Goal: Task Accomplishment & Management: Manage account settings

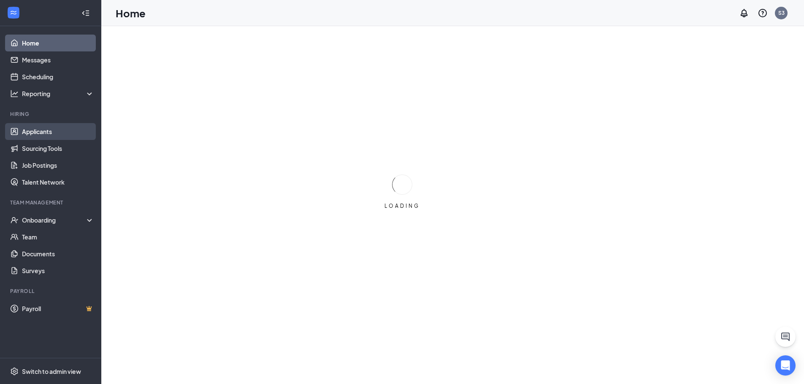
click at [44, 126] on link "Applicants" at bounding box center [58, 131] width 72 height 17
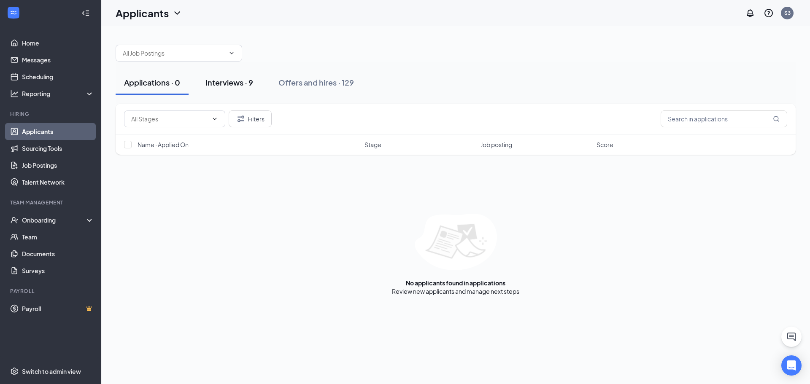
click at [235, 87] on div "Interviews · 9" at bounding box center [230, 82] width 48 height 11
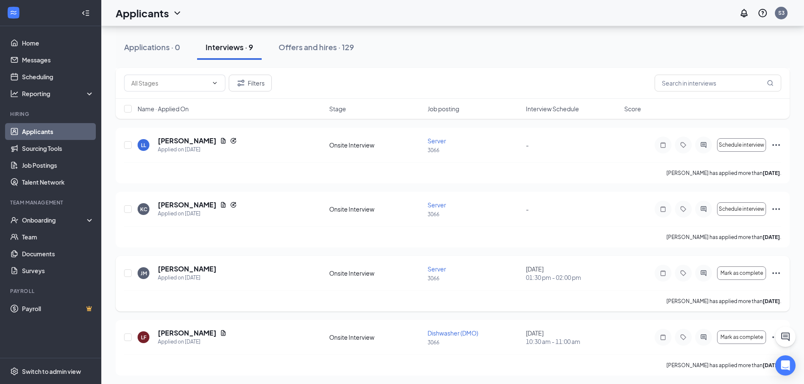
scroll to position [358, 0]
click at [133, 337] on div "LF Levale Ferguson Applied on Sep 13 Onsite Interview Dishwasher (DMO) 3066 Sep…" at bounding box center [452, 340] width 657 height 26
click at [126, 274] on input "checkbox" at bounding box center [128, 272] width 8 height 8
checkbox input "true"
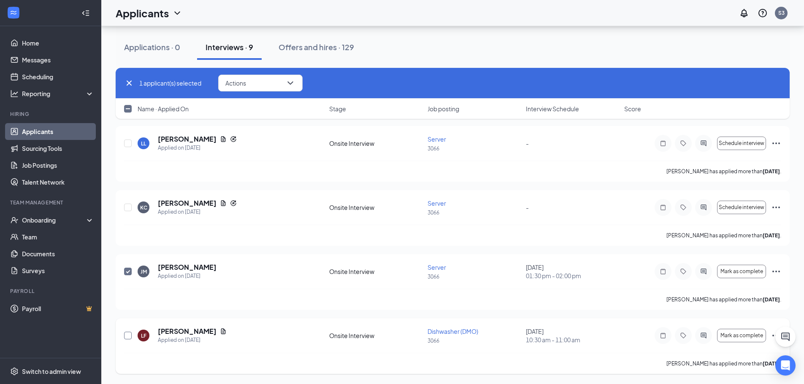
click at [130, 338] on input "checkbox" at bounding box center [128, 336] width 8 height 8
checkbox input "true"
click at [131, 209] on input "checkbox" at bounding box center [128, 208] width 8 height 8
checkbox input "true"
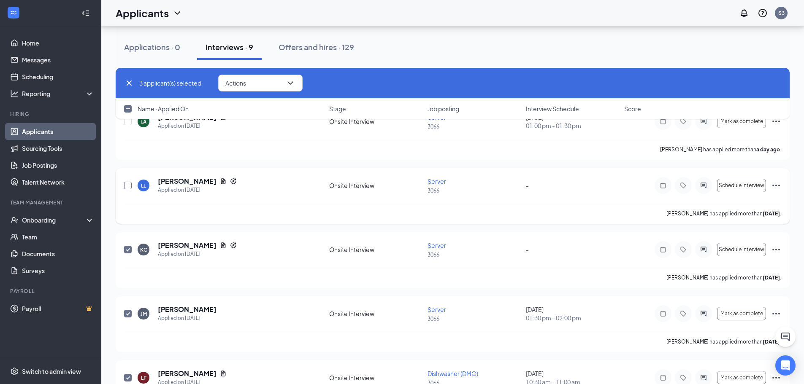
click at [128, 186] on input "checkbox" at bounding box center [128, 186] width 8 height 8
checkbox input "true"
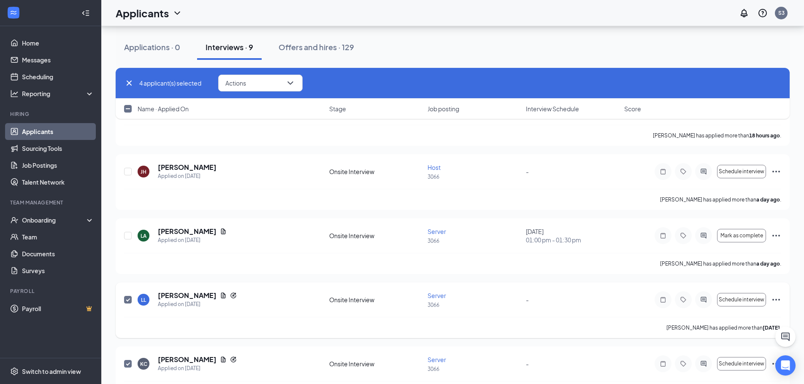
scroll to position [189, 0]
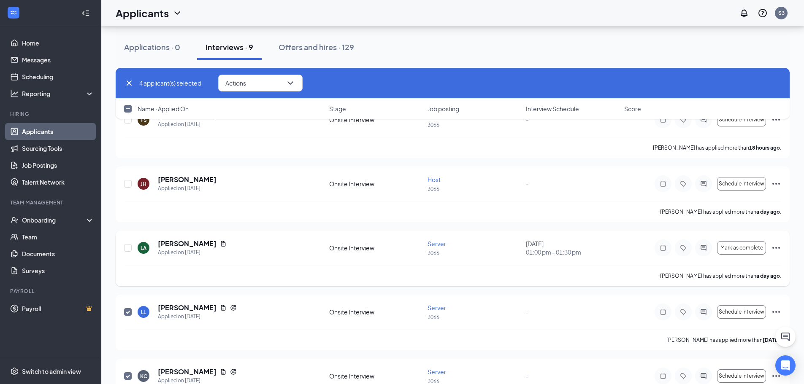
click at [133, 246] on div "LA Laurie Adkins Applied on Sep 14 Onsite Interview Server 3066 September 16, 2…" at bounding box center [452, 252] width 657 height 26
click at [129, 247] on input "checkbox" at bounding box center [128, 248] width 8 height 8
checkbox input "true"
click at [126, 183] on input "checkbox" at bounding box center [128, 184] width 8 height 8
checkbox input "true"
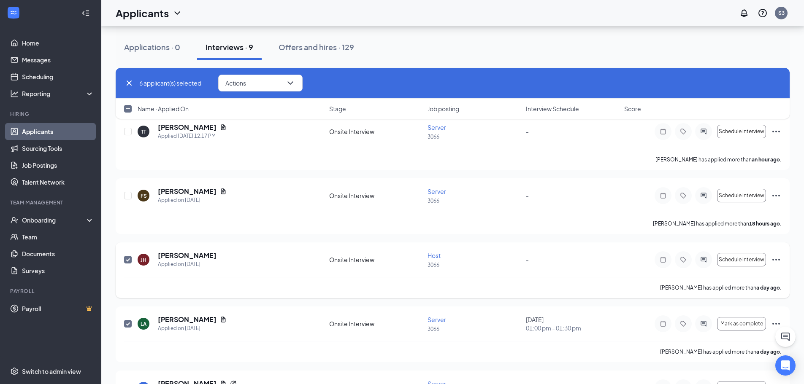
scroll to position [105, 0]
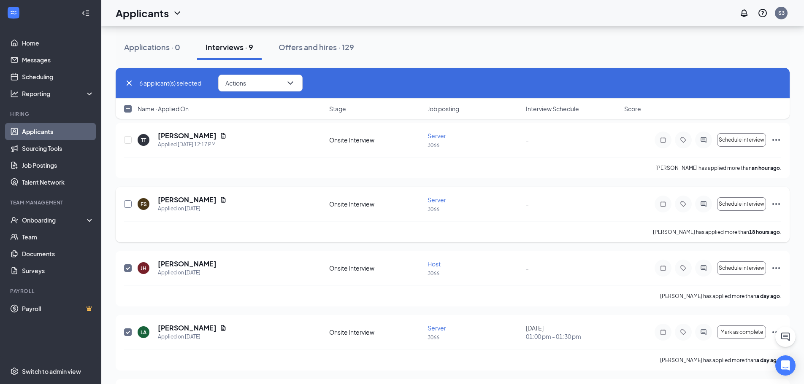
drag, startPoint x: 127, startPoint y: 204, endPoint x: 135, endPoint y: 202, distance: 7.9
click at [128, 204] on input "checkbox" at bounding box center [128, 204] width 8 height 8
checkbox input "true"
click at [125, 141] on input "checkbox" at bounding box center [128, 140] width 8 height 8
checkbox input "true"
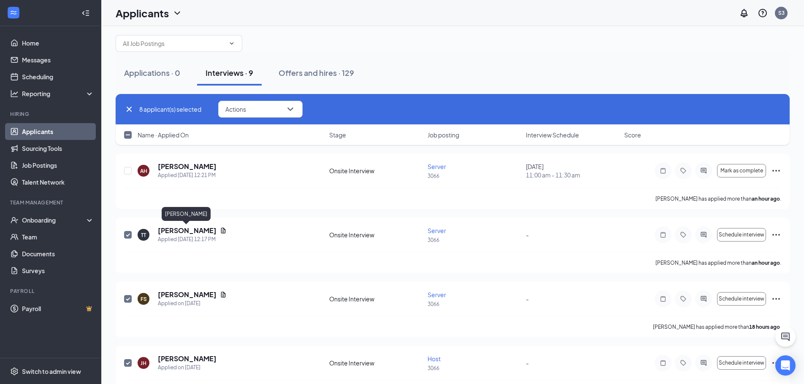
scroll to position [0, 0]
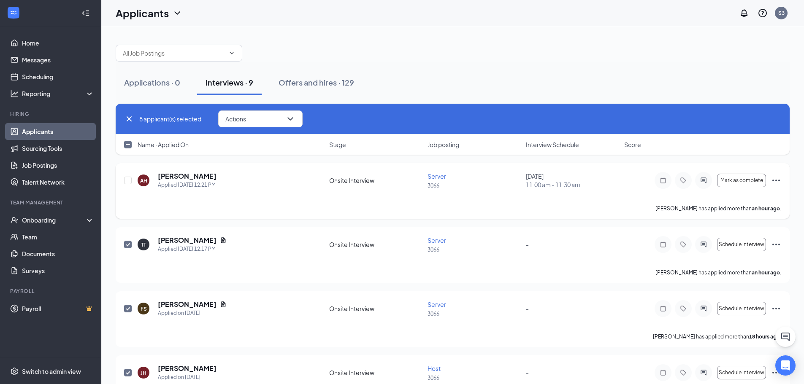
click at [124, 179] on div "AH Alexandria Holsinger Applied Today 12:21 PM Onsite Interview Server 3066 Sep…" at bounding box center [453, 191] width 674 height 56
click at [127, 180] on input "checkbox" at bounding box center [128, 181] width 8 height 8
checkbox input "true"
click at [254, 108] on div "9 applicant(s) selected Actions" at bounding box center [453, 119] width 674 height 31
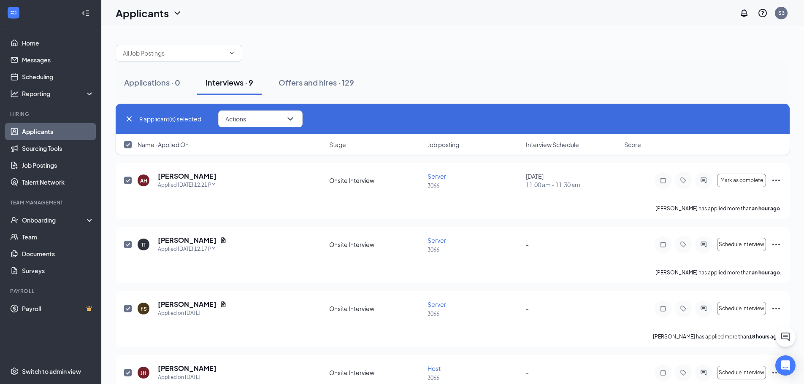
click at [256, 110] on div "9 applicant(s) selected Actions" at bounding box center [453, 119] width 674 height 31
click at [247, 113] on button "Actions" at bounding box center [260, 119] width 84 height 17
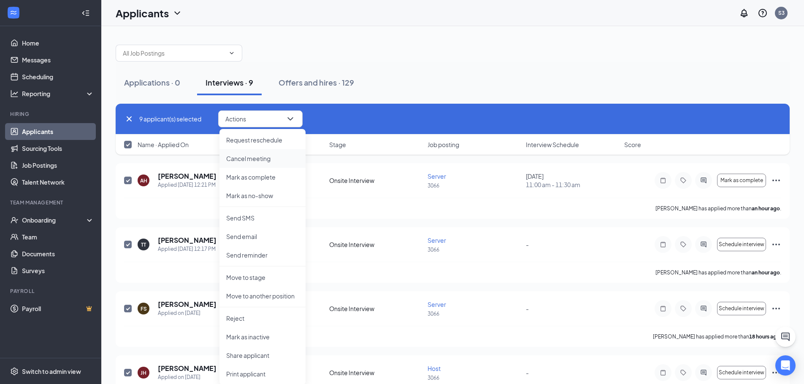
click at [237, 156] on p "Cancel meeting" at bounding box center [262, 158] width 73 height 8
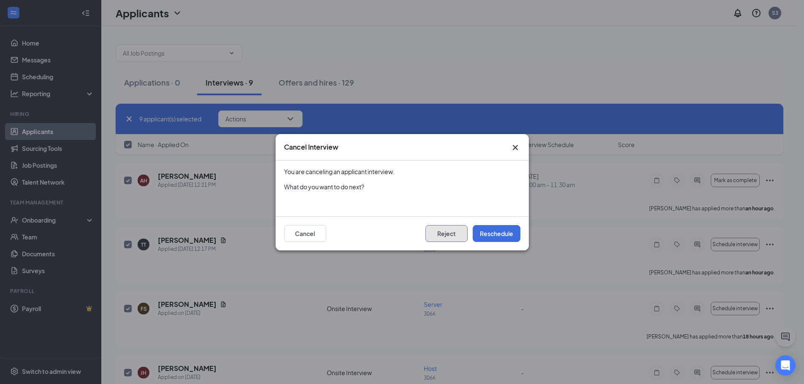
click at [456, 238] on button "Reject" at bounding box center [446, 233] width 42 height 17
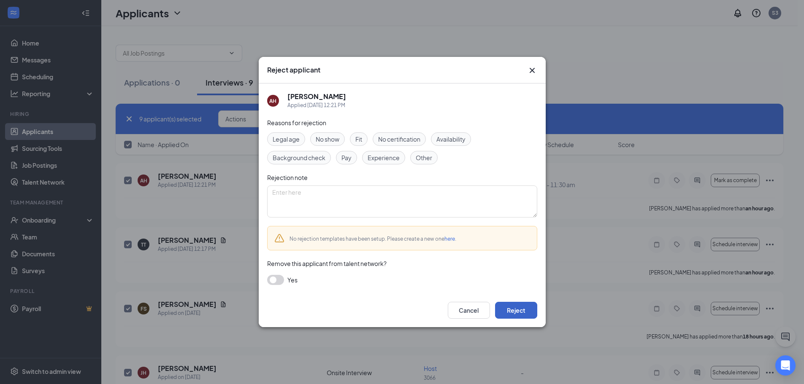
click at [511, 311] on button "Reject" at bounding box center [516, 310] width 42 height 17
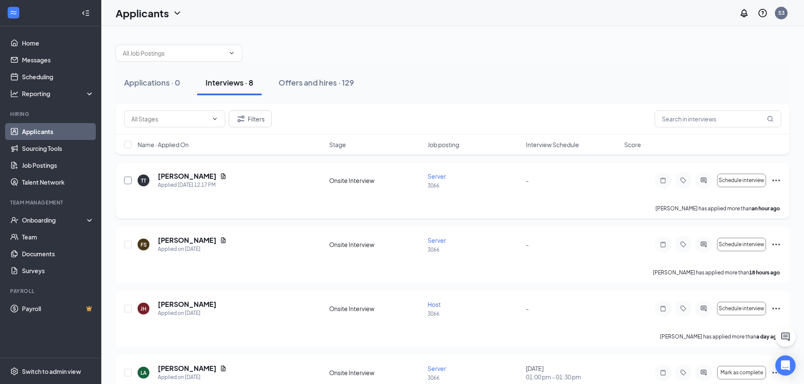
click at [130, 180] on input "checkbox" at bounding box center [128, 181] width 8 height 8
checkbox input "true"
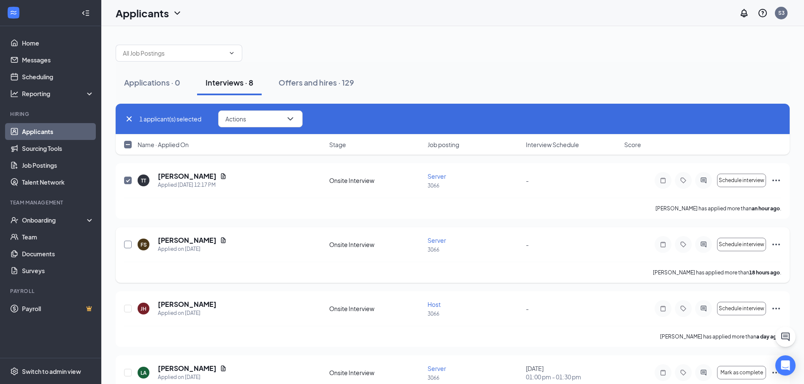
click at [128, 246] on input "checkbox" at bounding box center [128, 245] width 8 height 8
checkbox input "true"
click at [128, 308] on input "checkbox" at bounding box center [128, 309] width 8 height 8
checkbox input "true"
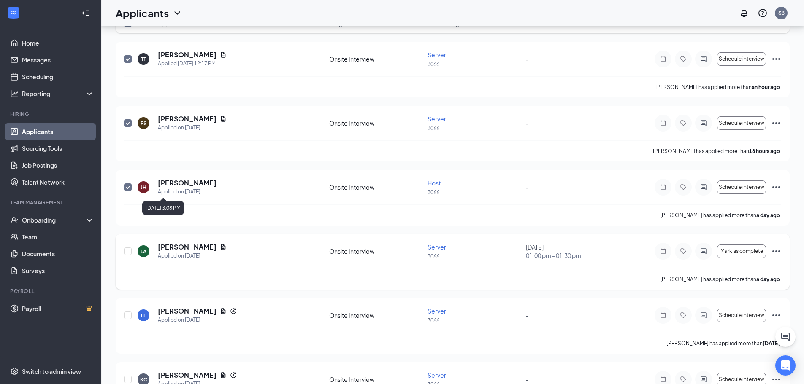
scroll to position [127, 0]
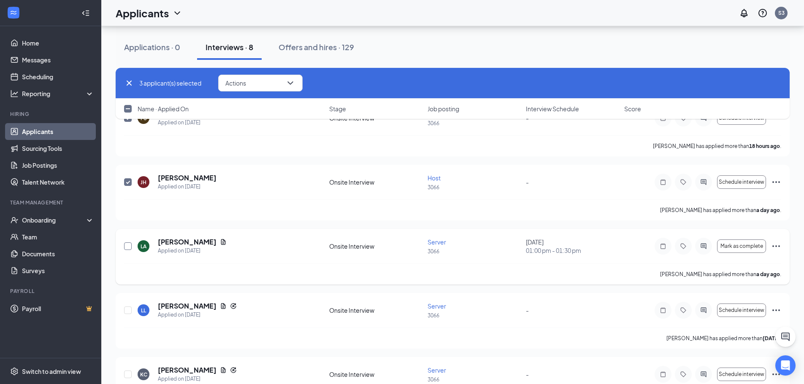
drag, startPoint x: 127, startPoint y: 246, endPoint x: 140, endPoint y: 252, distance: 13.8
click at [128, 246] on input "checkbox" at bounding box center [128, 247] width 8 height 8
checkbox input "true"
click at [131, 308] on input "checkbox" at bounding box center [128, 311] width 8 height 8
checkbox input "true"
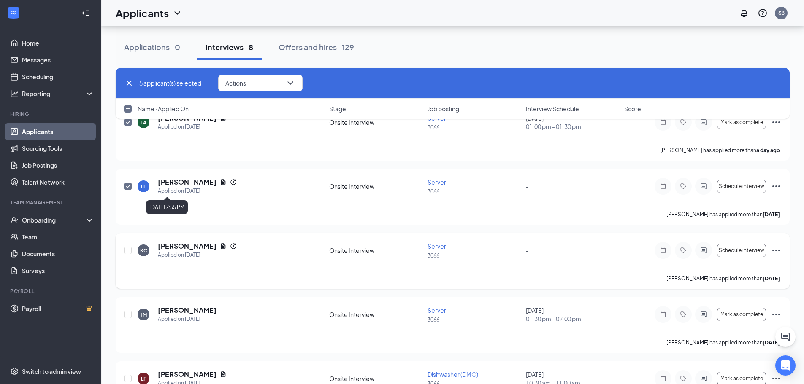
scroll to position [253, 0]
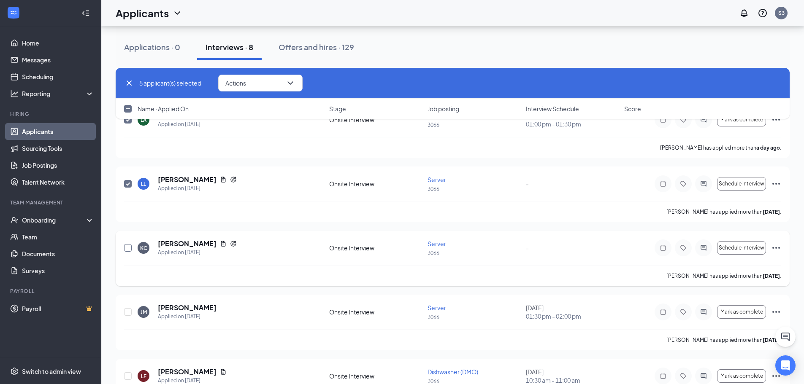
click at [128, 248] on input "checkbox" at bounding box center [128, 248] width 8 height 8
checkbox input "true"
click at [130, 310] on input "checkbox" at bounding box center [128, 312] width 8 height 8
checkbox input "true"
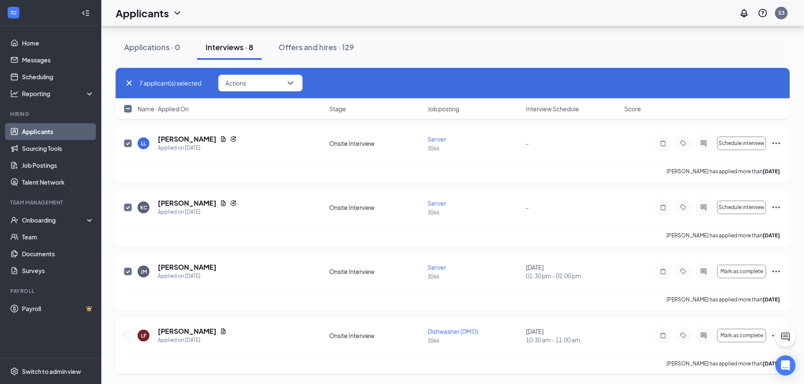
click at [130, 340] on div at bounding box center [128, 336] width 8 height 18
click at [129, 338] on input "checkbox" at bounding box center [128, 336] width 8 height 8
checkbox input "true"
click at [227, 89] on button "Actions" at bounding box center [260, 83] width 84 height 17
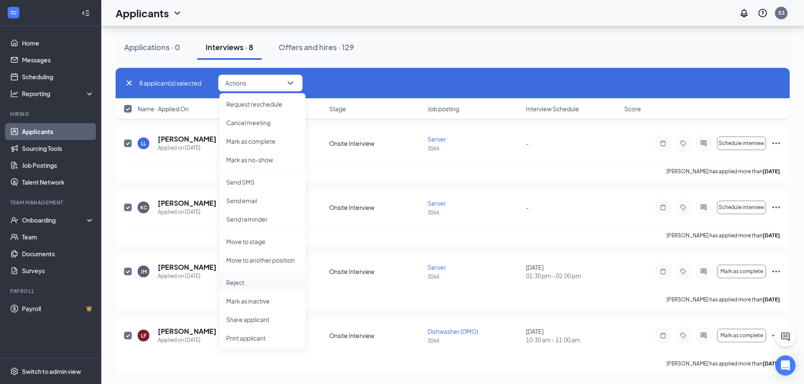
click at [252, 285] on p "Reject" at bounding box center [262, 283] width 73 height 8
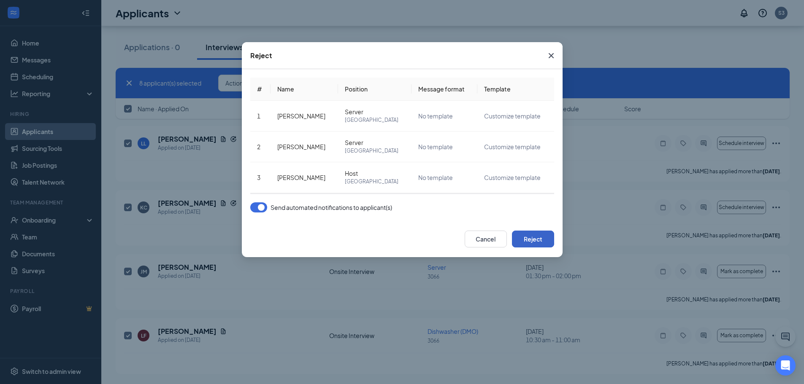
click at [532, 235] on button "Reject" at bounding box center [533, 239] width 42 height 17
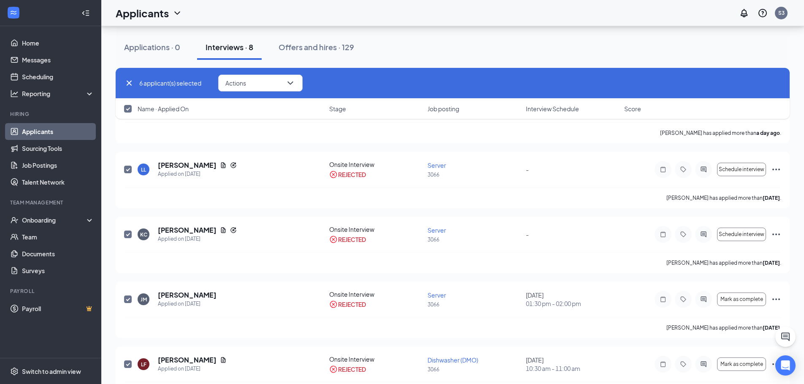
scroll to position [2, 0]
